Goal: Task Accomplishment & Management: Manage account settings

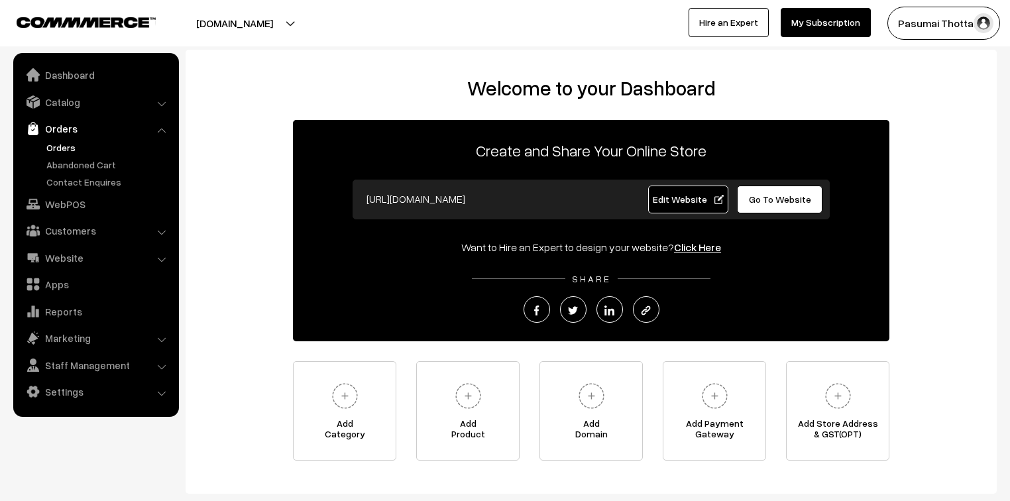
drag, startPoint x: 72, startPoint y: 180, endPoint x: 68, endPoint y: 141, distance: 39.2
click at [68, 141] on link "Orders" at bounding box center [108, 147] width 131 height 14
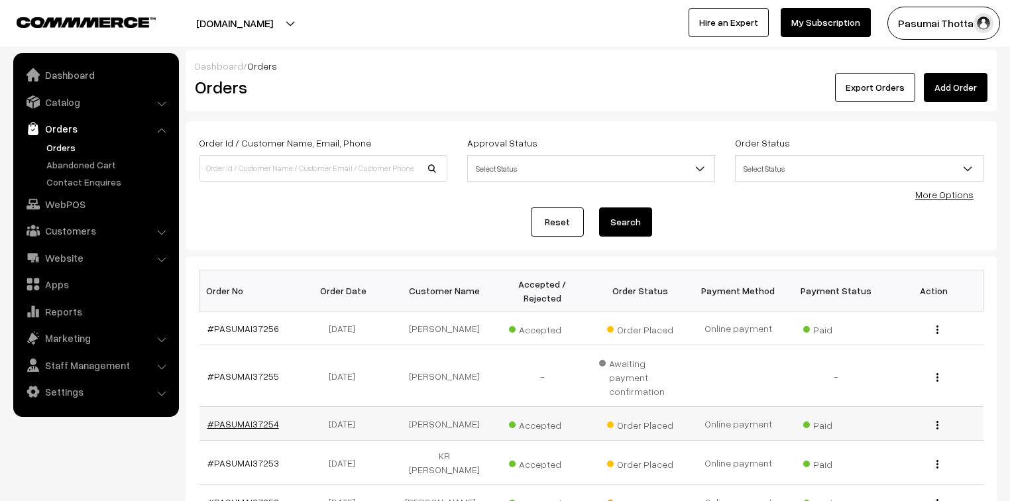
drag, startPoint x: 266, startPoint y: 403, endPoint x: 265, endPoint y: 392, distance: 10.7
click at [257, 168] on input at bounding box center [323, 168] width 248 height 26
click at [599, 207] on button "Search" at bounding box center [625, 221] width 53 height 29
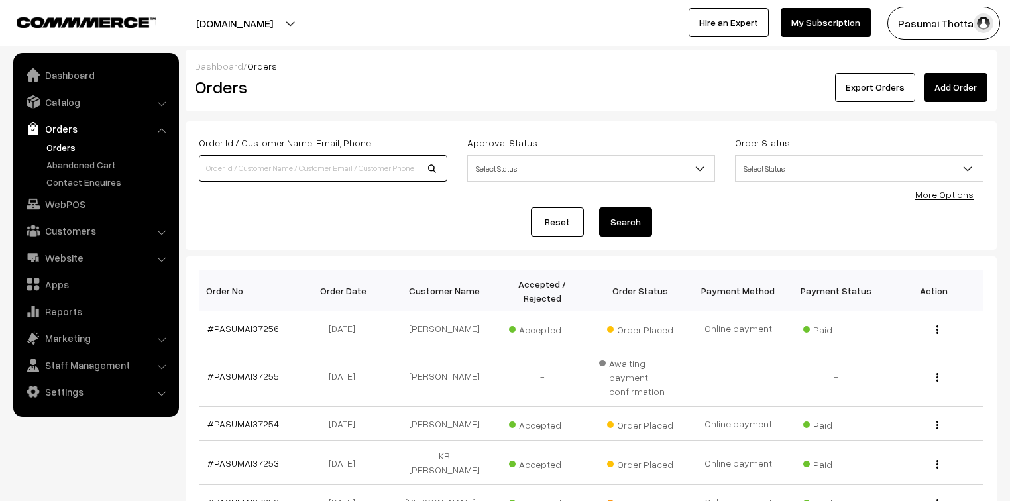
click at [599, 207] on button "Search" at bounding box center [625, 221] width 53 height 29
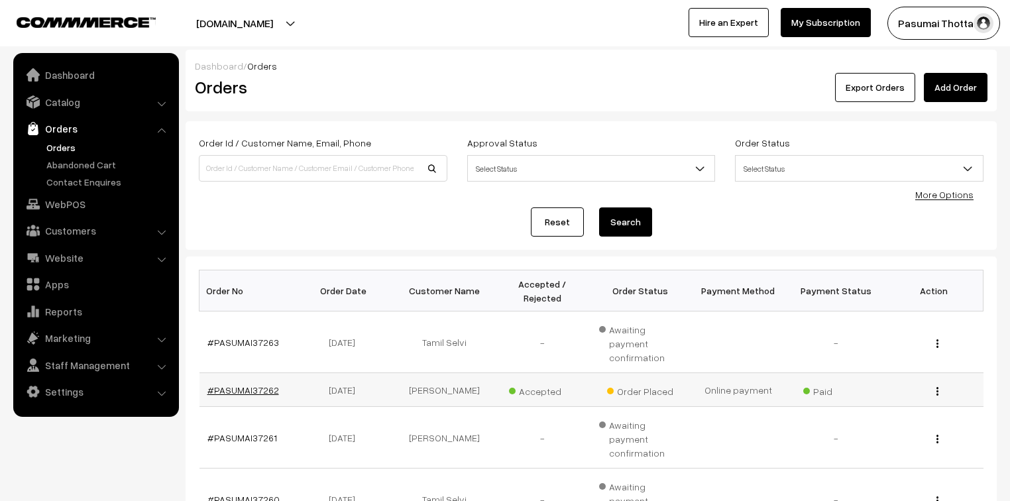
click at [253, 384] on link "#PASUMAI37262" at bounding box center [243, 389] width 72 height 11
